Goal: Information Seeking & Learning: Find specific fact

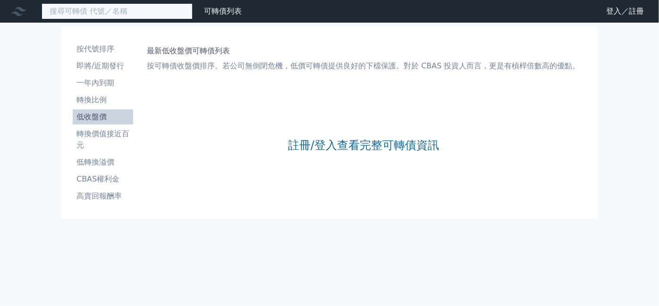
click at [167, 10] on input at bounding box center [117, 11] width 151 height 16
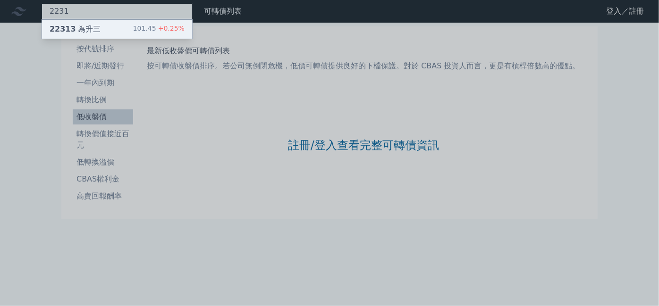
type input "2231"
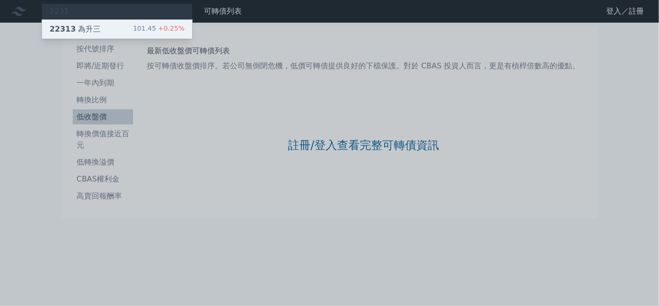
click at [120, 28] on div "22313 為升三 101.45 +0.25%" at bounding box center [117, 29] width 150 height 19
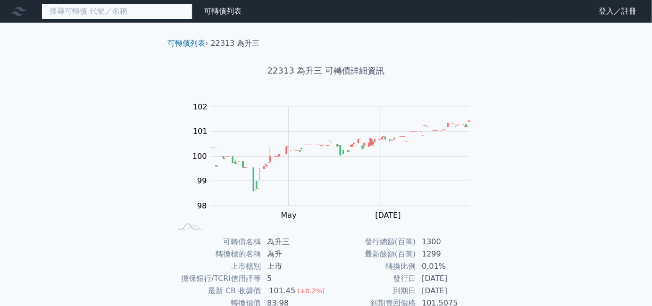
click at [121, 11] on input at bounding box center [117, 11] width 151 height 16
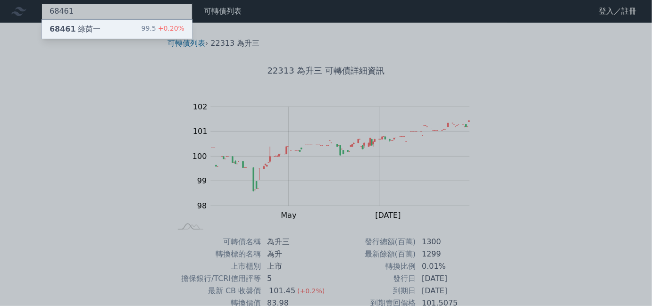
type input "68461"
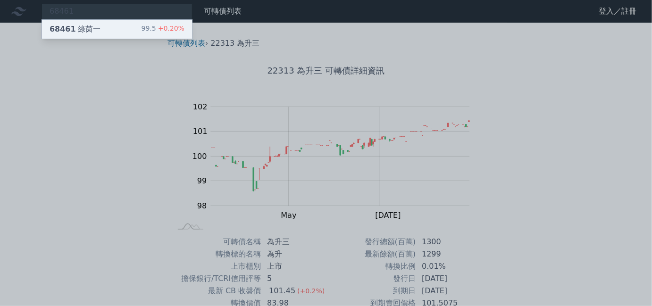
click at [142, 31] on div "68461 綠茵一 99.5 +0.20%" at bounding box center [117, 29] width 150 height 19
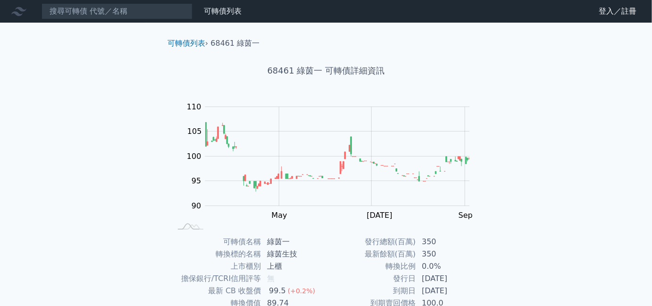
scroll to position [128, 0]
